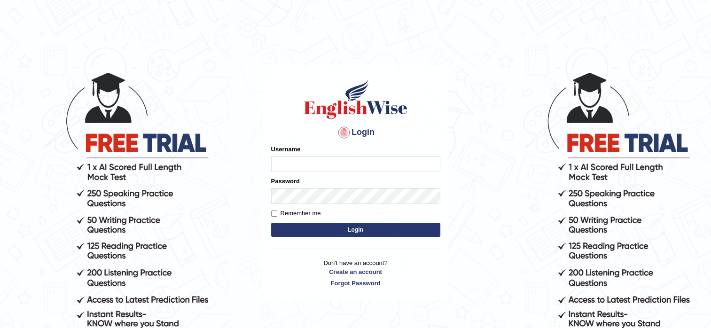
type input "pooja_pte"
click at [369, 228] on button "Login" at bounding box center [355, 230] width 169 height 14
click at [368, 228] on button "Login" at bounding box center [355, 230] width 169 height 14
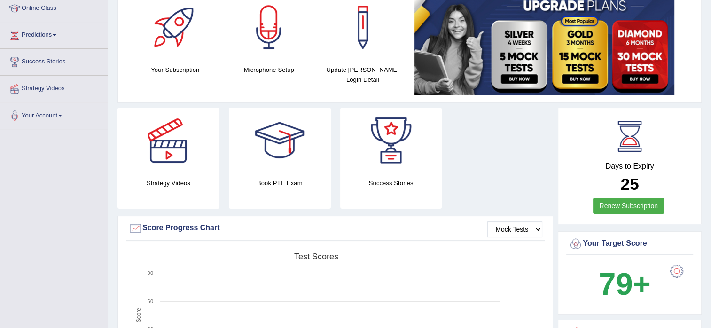
click at [426, 204] on div "Success Stories" at bounding box center [391, 158] width 102 height 101
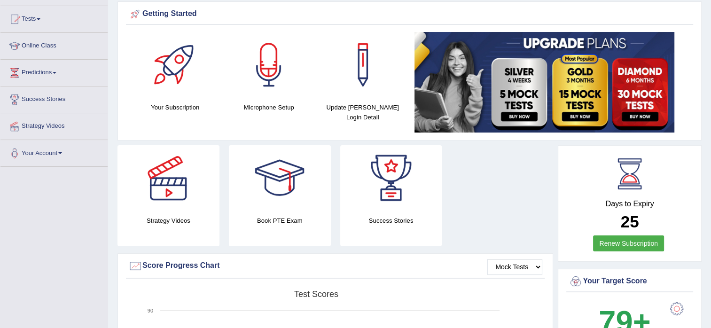
scroll to position [96, 0]
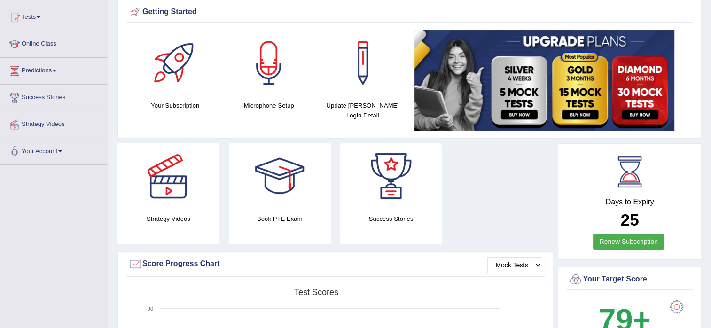
click at [411, 241] on div "Success Stories" at bounding box center [391, 193] width 102 height 101
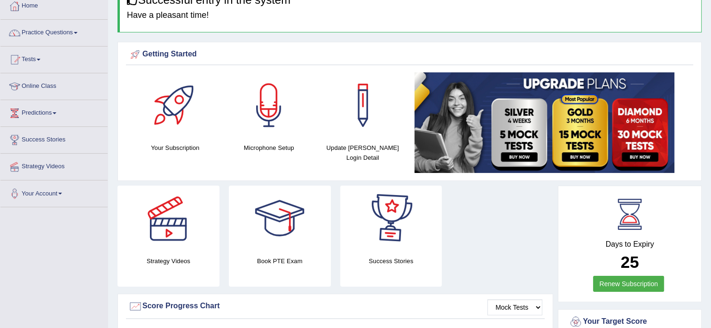
scroll to position [13, 0]
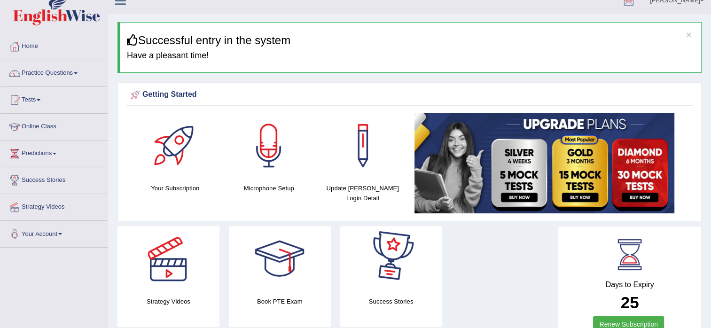
click at [398, 262] on div at bounding box center [391, 259] width 66 height 66
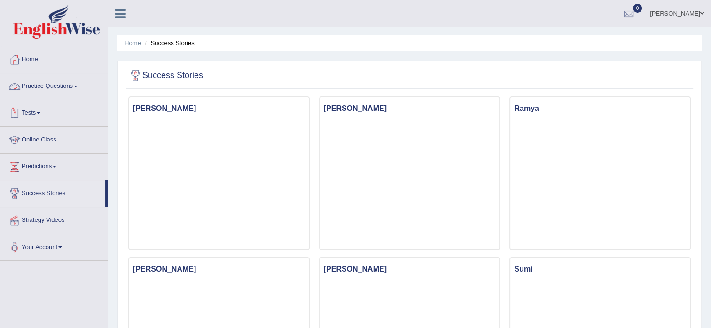
click at [56, 82] on link "Practice Questions" at bounding box center [53, 85] width 107 height 24
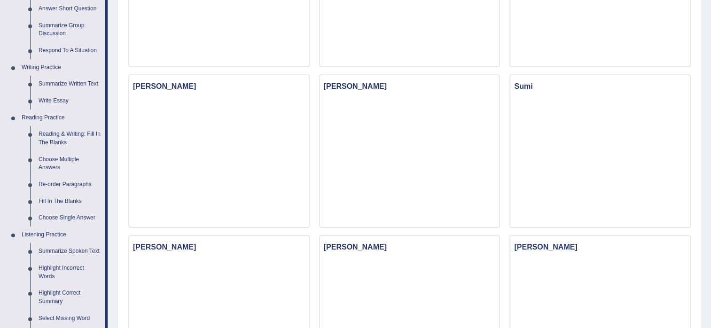
scroll to position [160, 0]
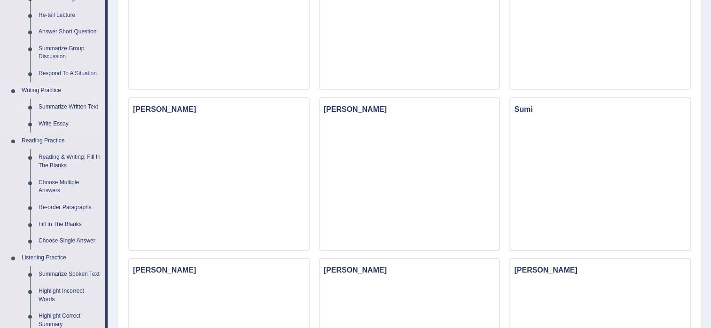
click at [61, 103] on link "Summarize Written Text" at bounding box center [69, 107] width 71 height 17
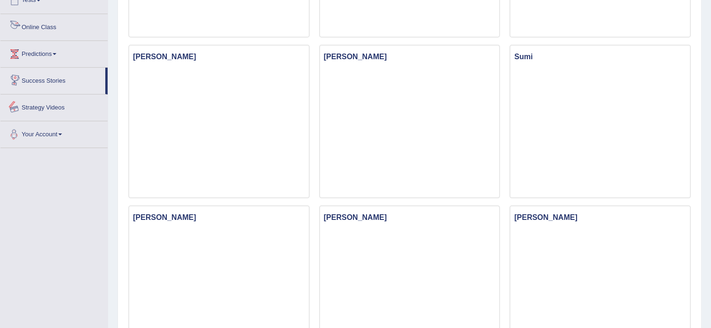
scroll to position [660, 0]
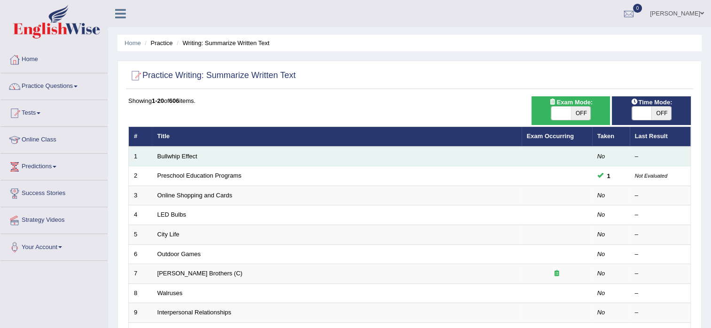
click at [187, 155] on link "Bullwhip Effect" at bounding box center [177, 156] width 40 height 7
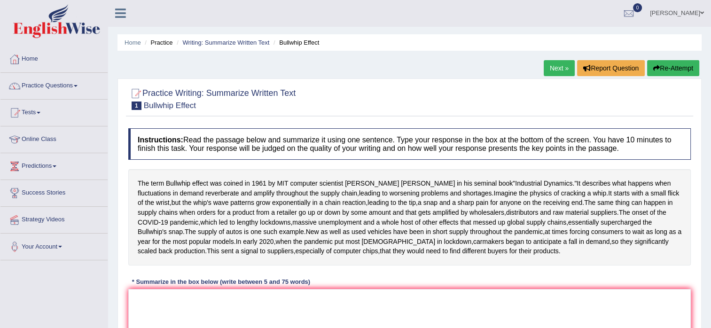
scroll to position [3, 0]
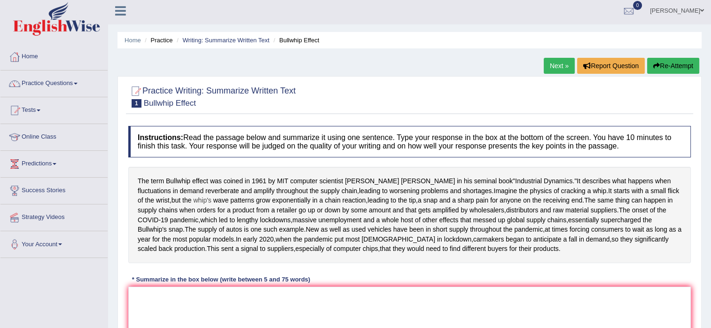
click at [193, 200] on span "whip's" at bounding box center [202, 201] width 18 height 10
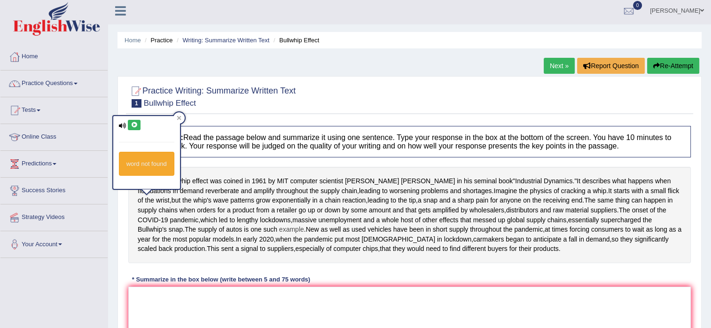
scroll to position [0, 0]
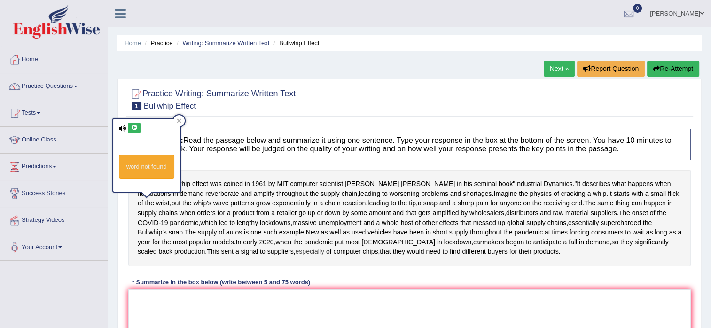
click at [295, 257] on span "especially" at bounding box center [309, 252] width 29 height 10
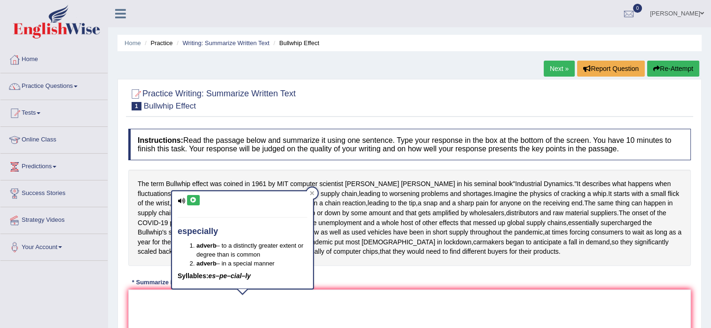
click at [242, 278] on em "es–pe–cial–ly" at bounding box center [229, 276] width 42 height 8
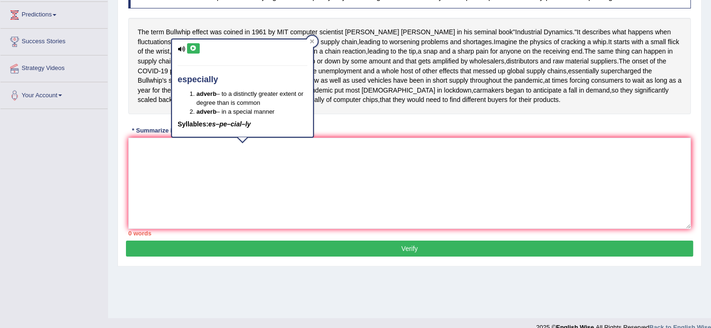
scroll to position [149, 0]
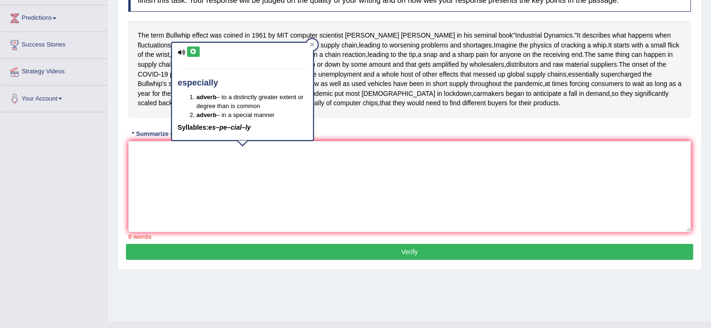
click at [103, 157] on div "Toggle navigation Home Practice Questions Speaking Practice Read Aloud Repeat S…" at bounding box center [355, 95] width 711 height 489
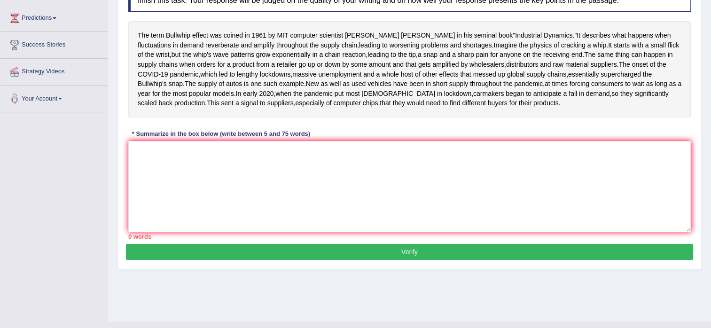
click at [139, 28] on div "The term Bullwhip effect was coined in [DATE] by MIT computer scientist [PERSON…" at bounding box center [409, 69] width 563 height 96
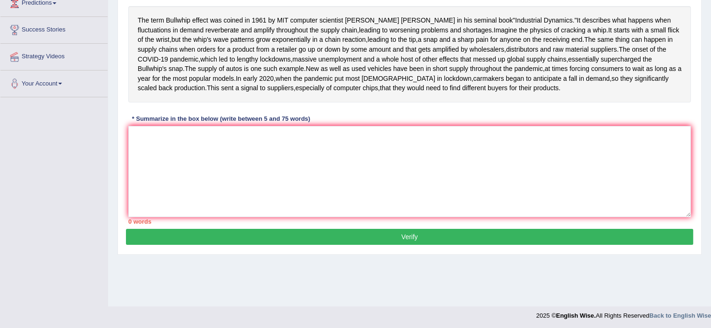
scroll to position [163, 0]
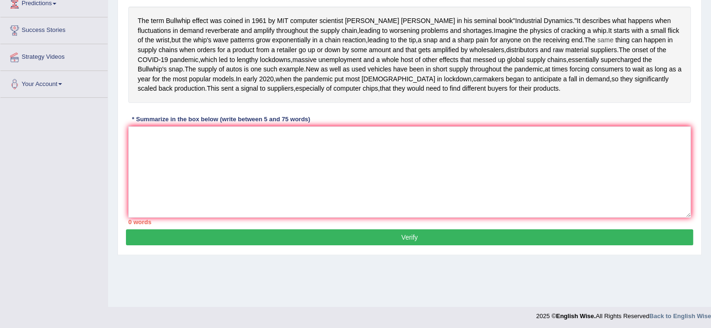
click at [597, 45] on span "same" at bounding box center [605, 40] width 16 height 10
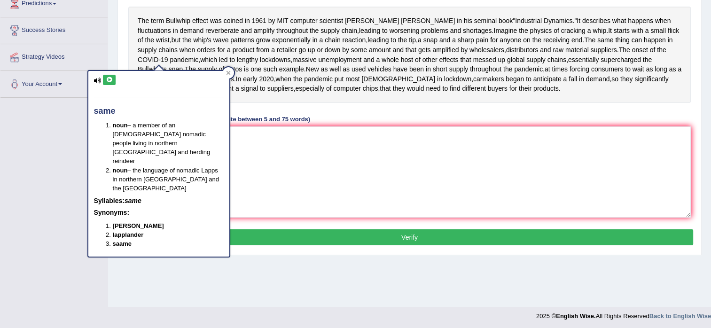
click at [133, 60] on div "The term Bullwhip effect was coined in [DATE] by MIT computer scientist [PERSON…" at bounding box center [409, 55] width 563 height 96
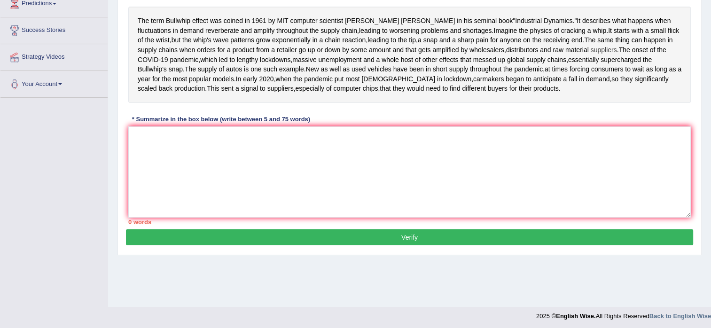
click at [601, 65] on span "supercharged" at bounding box center [621, 60] width 40 height 10
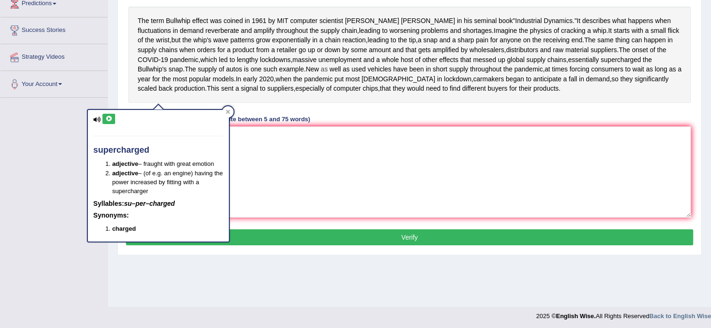
click at [330, 74] on span "well" at bounding box center [335, 69] width 11 height 10
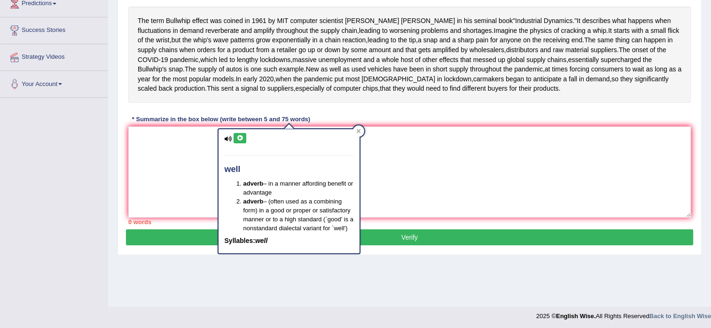
click at [292, 128] on div at bounding box center [289, 125] width 16 height 7
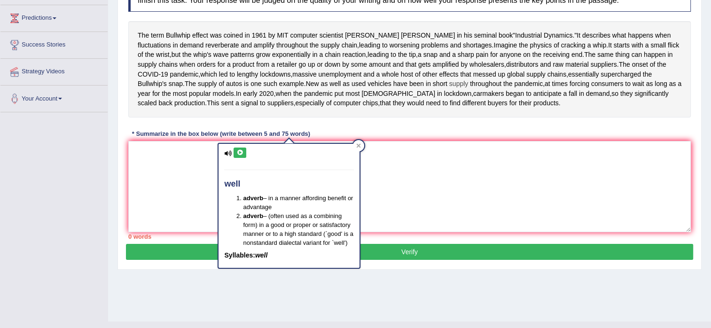
scroll to position [149, 0]
click at [151, 203] on textarea at bounding box center [409, 186] width 563 height 91
click at [150, 203] on textarea at bounding box center [409, 186] width 563 height 91
